Goal: Information Seeking & Learning: Learn about a topic

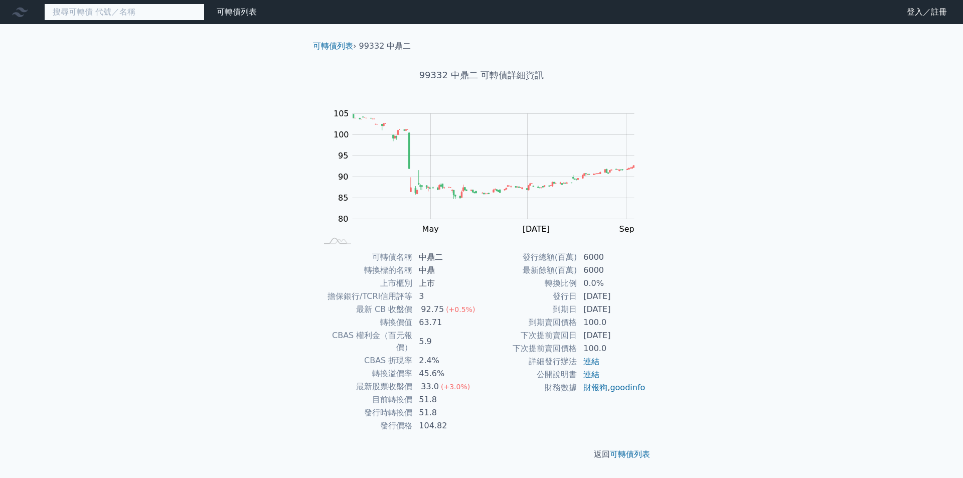
click at [118, 7] on input at bounding box center [124, 12] width 160 height 17
click at [139, 182] on div "可轉債列表 財務數據 可轉債列表 財務數據 登入／註冊 登入／註冊 可轉債列表 › 99332 中鼎二 99332 中鼎二 可轉債詳細資訊 Zoom Out …" at bounding box center [481, 239] width 963 height 478
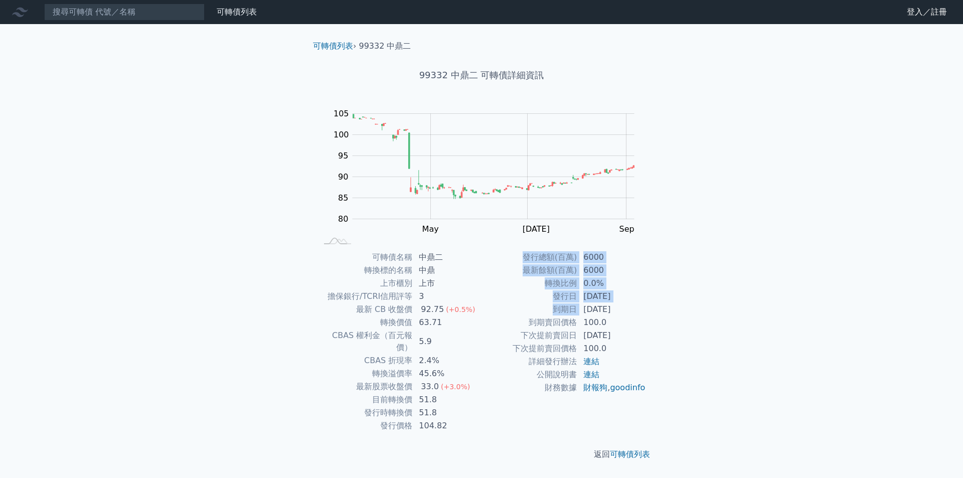
drag, startPoint x: 615, startPoint y: 313, endPoint x: 657, endPoint y: 323, distance: 42.8
click at [657, 323] on div "可轉債名稱 中鼎二 轉換標的名稱 中鼎 上市櫃別 上市 擔保銀行/TCRI信用評等 3 最新 CB 收盤價 92.75 (+0.5%) 轉換價值 63.71 …" at bounding box center [481, 342] width 353 height 182
click at [654, 324] on div "可轉債名稱 中鼎二 轉換標的名稱 中鼎 上市櫃別 上市 擔保銀行/TCRI信用評等 3 最新 CB 收盤價 92.75 (+0.5%) 轉換價值 63.71 …" at bounding box center [481, 342] width 353 height 182
drag, startPoint x: 585, startPoint y: 324, endPoint x: 610, endPoint y: 326, distance: 25.7
click at [610, 326] on td "100.0" at bounding box center [611, 322] width 69 height 13
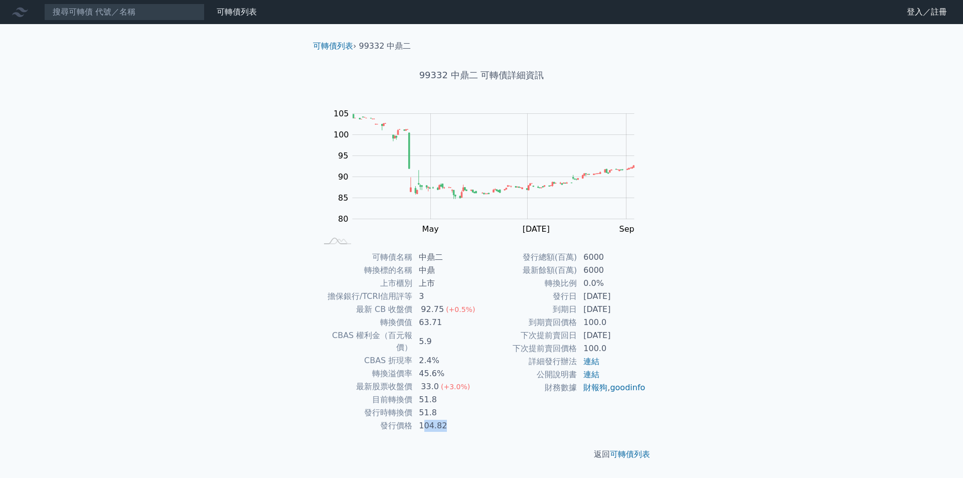
drag, startPoint x: 424, startPoint y: 413, endPoint x: 458, endPoint y: 409, distance: 34.8
click at [463, 419] on td "104.82" at bounding box center [447, 425] width 69 height 13
drag, startPoint x: 421, startPoint y: 403, endPoint x: 445, endPoint y: 406, distance: 24.3
click at [445, 406] on td "51.8" at bounding box center [447, 412] width 69 height 13
click at [69, 19] on input at bounding box center [124, 12] width 160 height 17
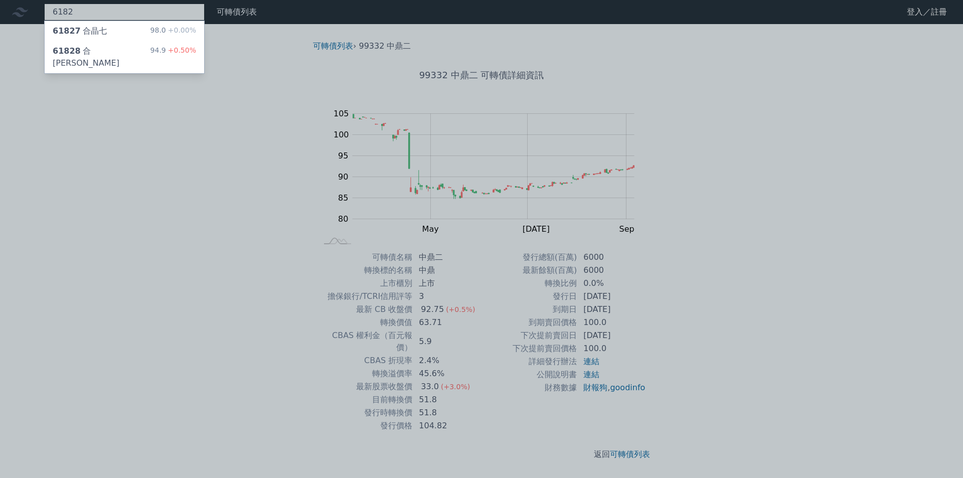
type input "6182"
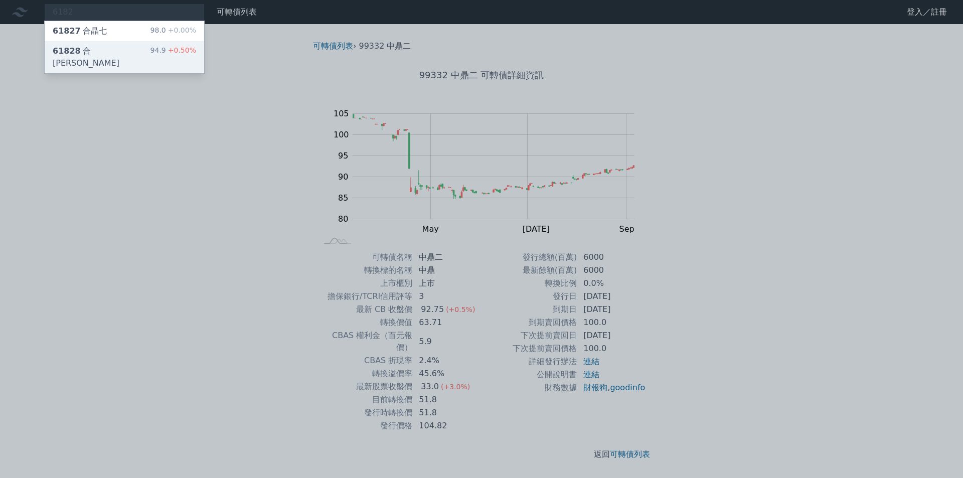
click at [102, 50] on div "61828 合[PERSON_NAME]" at bounding box center [102, 57] width 98 height 24
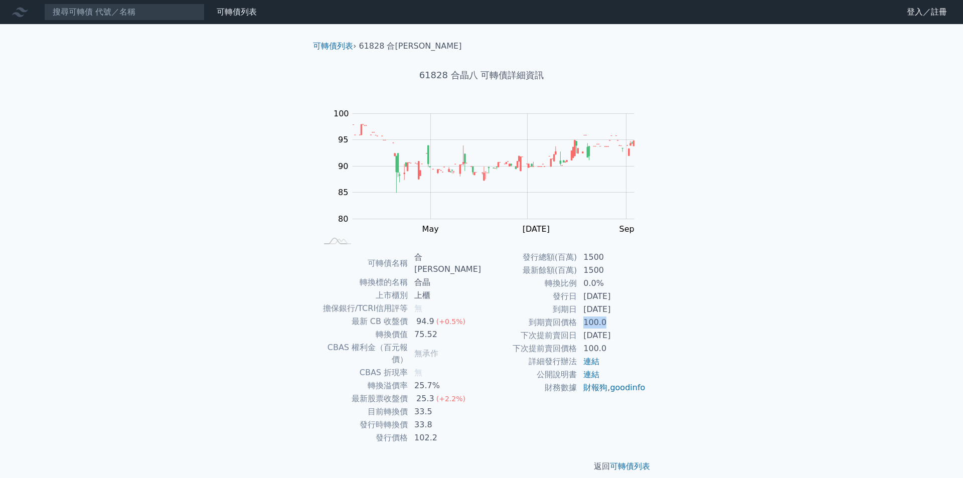
drag, startPoint x: 580, startPoint y: 318, endPoint x: 616, endPoint y: 325, distance: 36.8
click at [616, 325] on td "100.0" at bounding box center [611, 322] width 69 height 13
drag, startPoint x: 417, startPoint y: 311, endPoint x: 440, endPoint y: 314, distance: 22.8
click at [440, 315] on td "94.9 (+0.5%)" at bounding box center [444, 321] width 73 height 13
drag, startPoint x: 420, startPoint y: 364, endPoint x: 437, endPoint y: 363, distance: 17.6
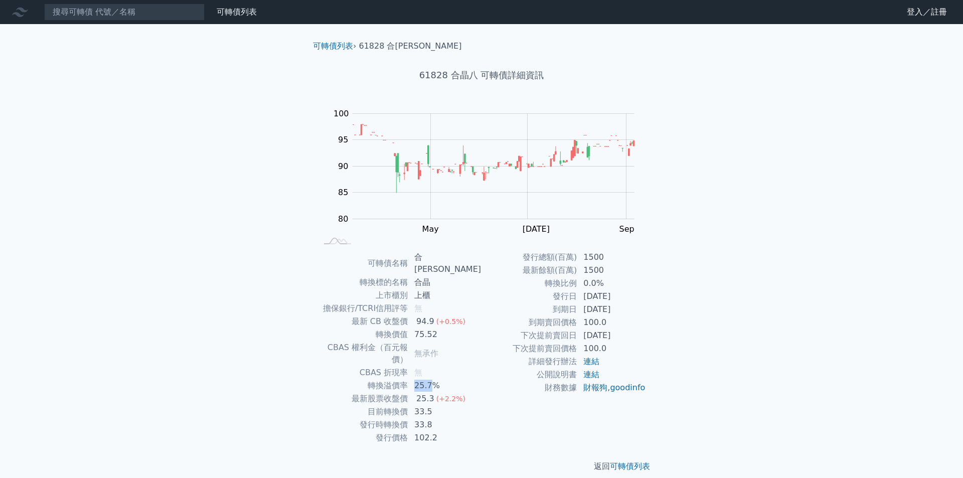
click at [437, 379] on td "25.7%" at bounding box center [444, 385] width 73 height 13
drag, startPoint x: 421, startPoint y: 392, endPoint x: 446, endPoint y: 390, distance: 25.6
click at [446, 405] on td "33.5" at bounding box center [444, 411] width 73 height 13
drag, startPoint x: 418, startPoint y: 413, endPoint x: 455, endPoint y: 418, distance: 37.5
click at [455, 431] on td "102.2" at bounding box center [444, 437] width 73 height 13
